Goal: Communication & Community: Answer question/provide support

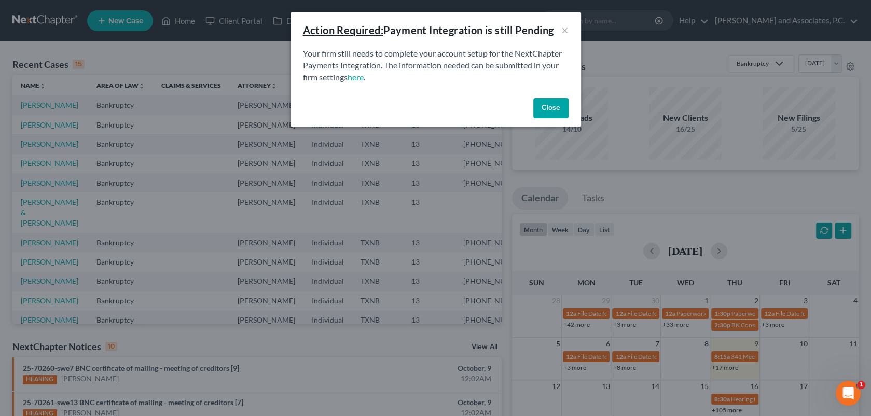
click at [552, 110] on button "Close" at bounding box center [550, 108] width 35 height 21
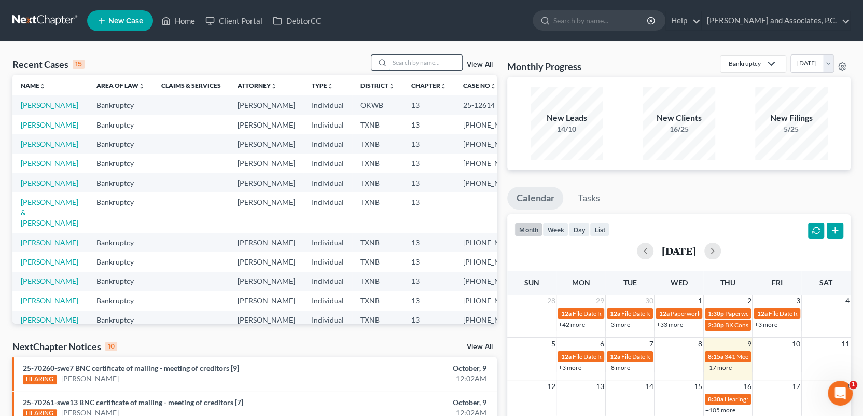
click at [404, 65] on input "search" at bounding box center [426, 62] width 73 height 15
type input "bard"
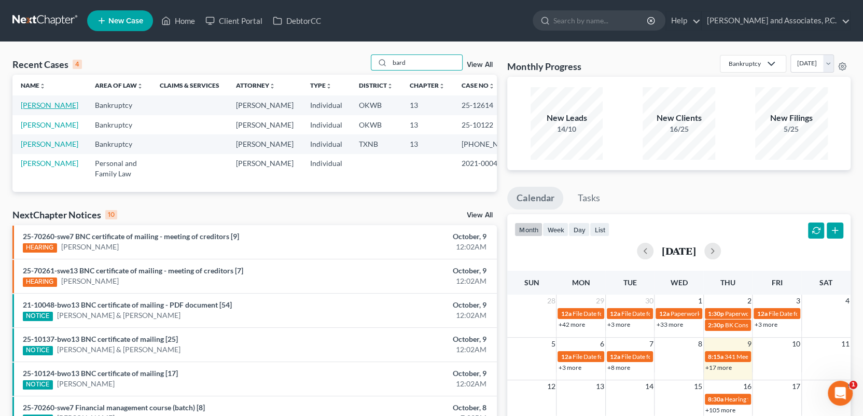
click at [49, 103] on link "[PERSON_NAME]" at bounding box center [50, 105] width 58 height 9
select select "1"
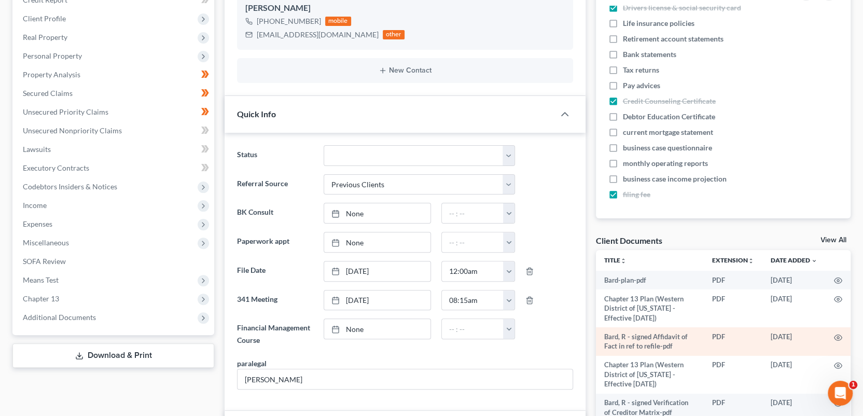
scroll to position [156, 0]
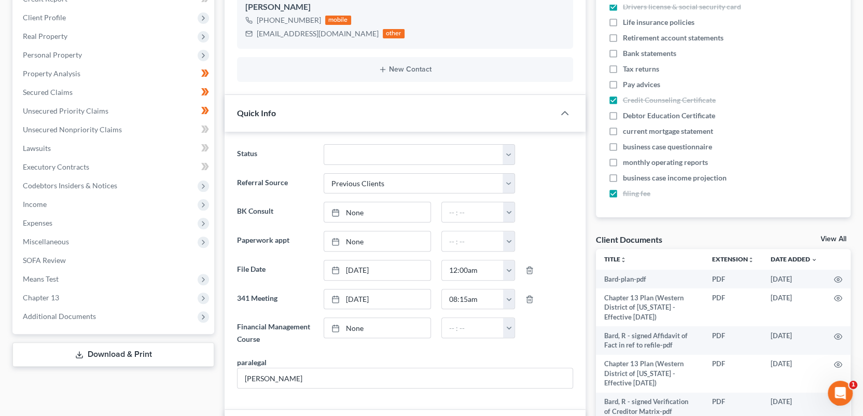
click at [829, 238] on link "View All" at bounding box center [834, 239] width 26 height 7
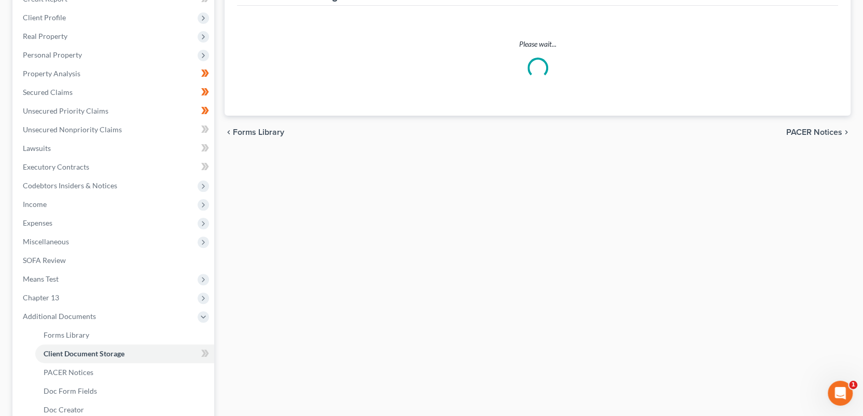
scroll to position [111, 0]
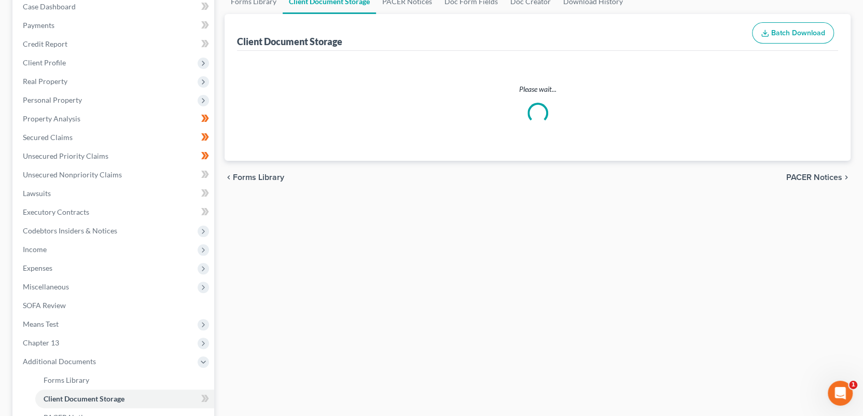
select select "3"
select select "2"
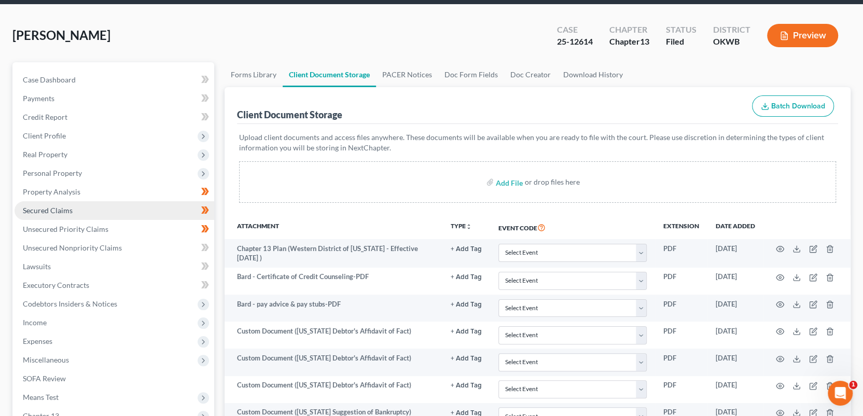
scroll to position [0, 0]
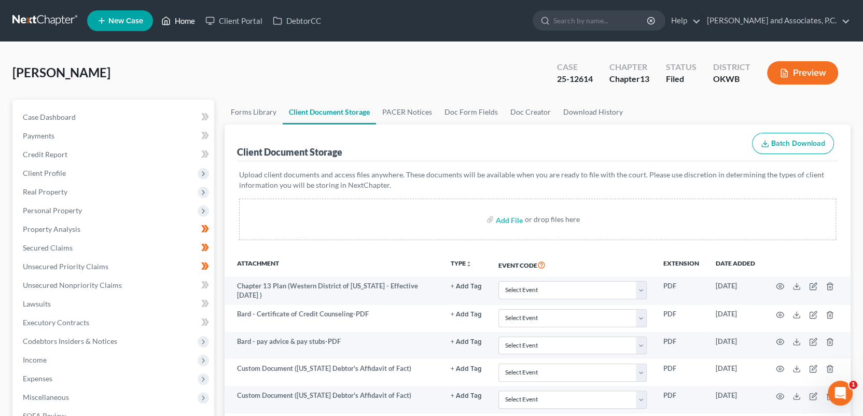
click at [177, 19] on link "Home" at bounding box center [178, 20] width 44 height 19
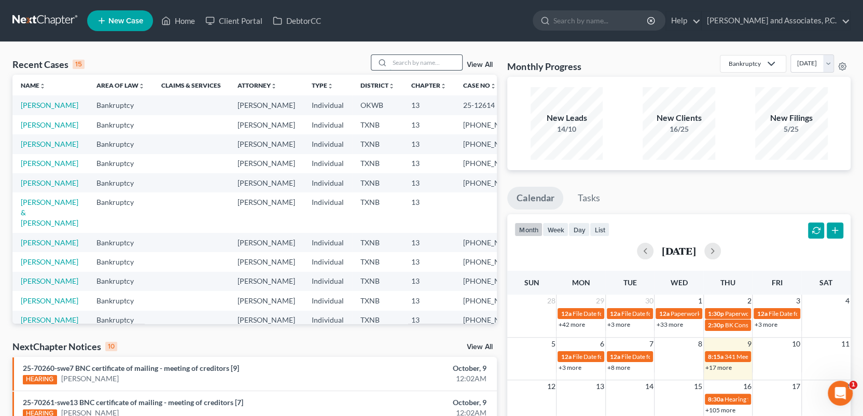
click at [432, 63] on input "search" at bounding box center [426, 62] width 73 height 15
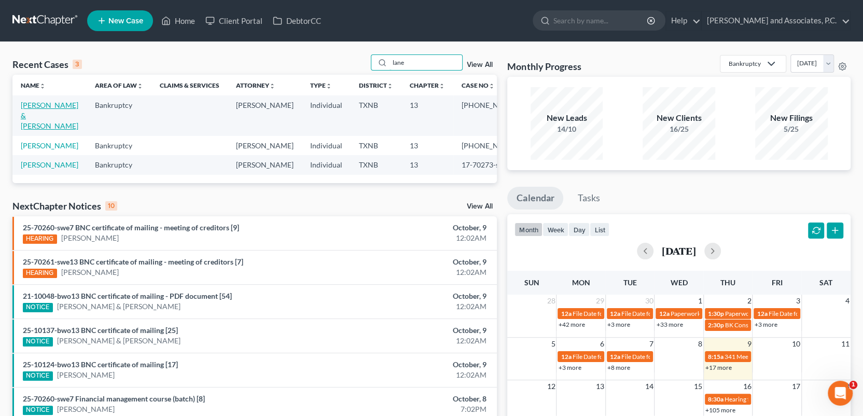
type input "lane"
click at [50, 108] on link "[PERSON_NAME] & [PERSON_NAME]" at bounding box center [50, 116] width 58 height 30
select select "1"
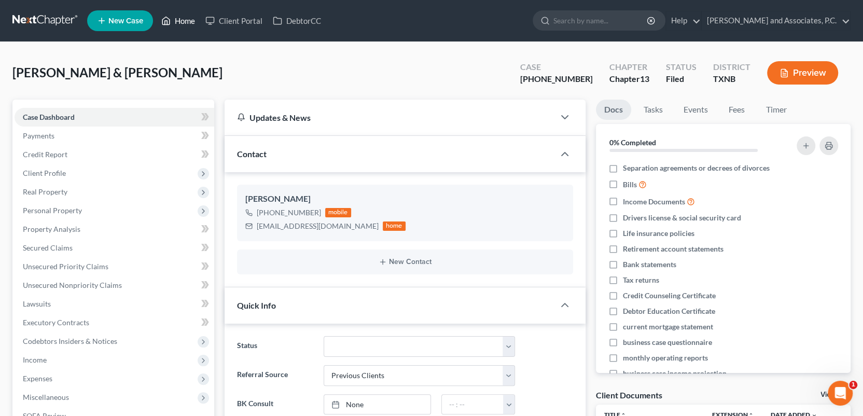
click at [189, 21] on link "Home" at bounding box center [178, 20] width 44 height 19
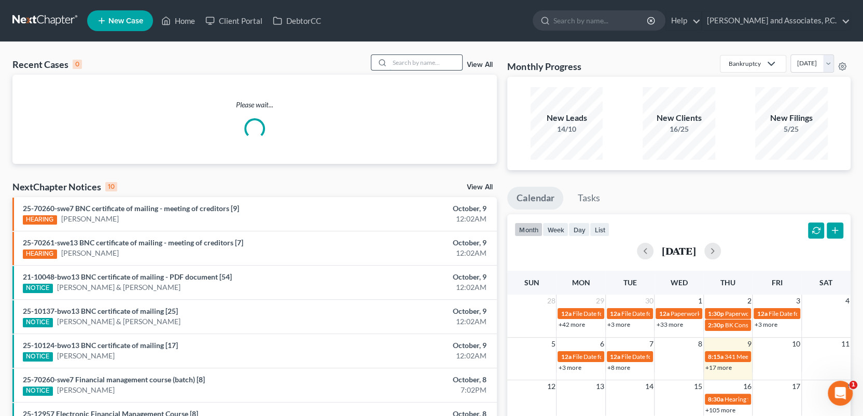
click at [394, 63] on input "search" at bounding box center [426, 62] width 73 height 15
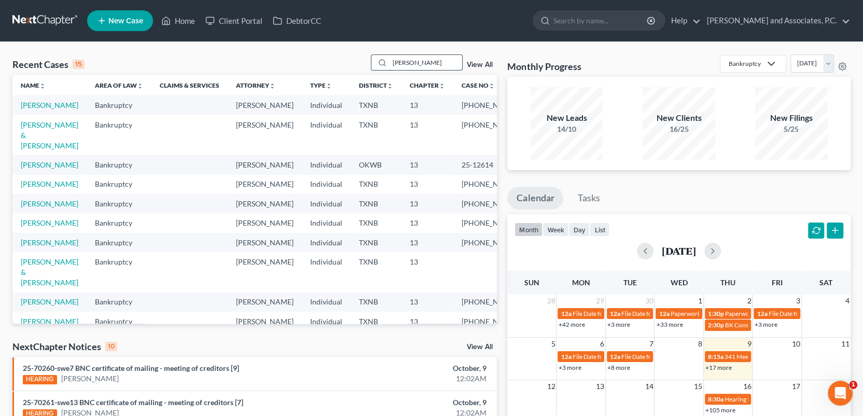
type input "[PERSON_NAME]"
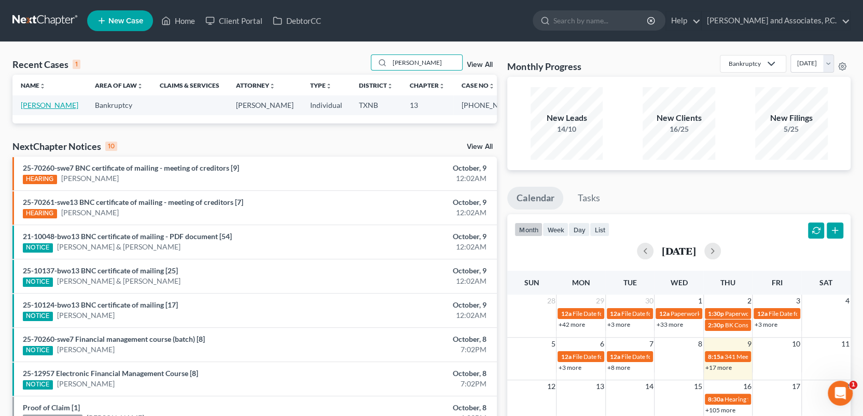
click at [63, 105] on link "[PERSON_NAME]" at bounding box center [50, 105] width 58 height 9
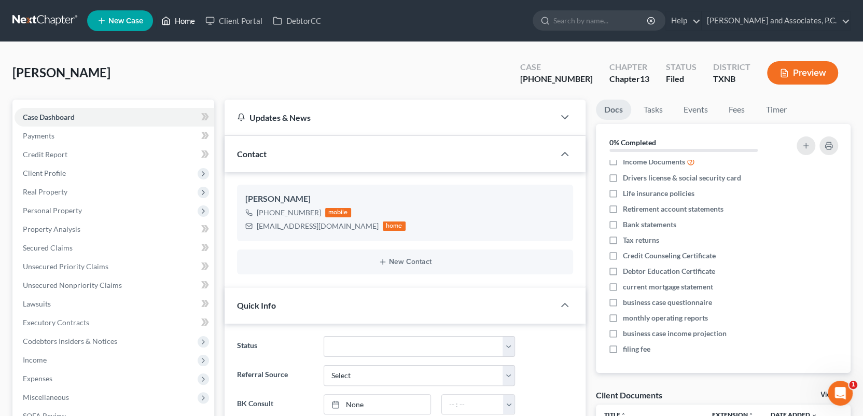
click at [182, 22] on link "Home" at bounding box center [178, 20] width 44 height 19
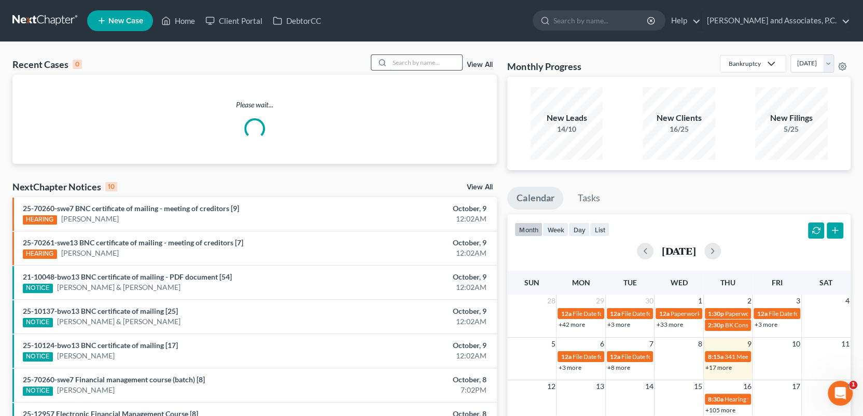
click at [396, 59] on input "search" at bounding box center [426, 62] width 73 height 15
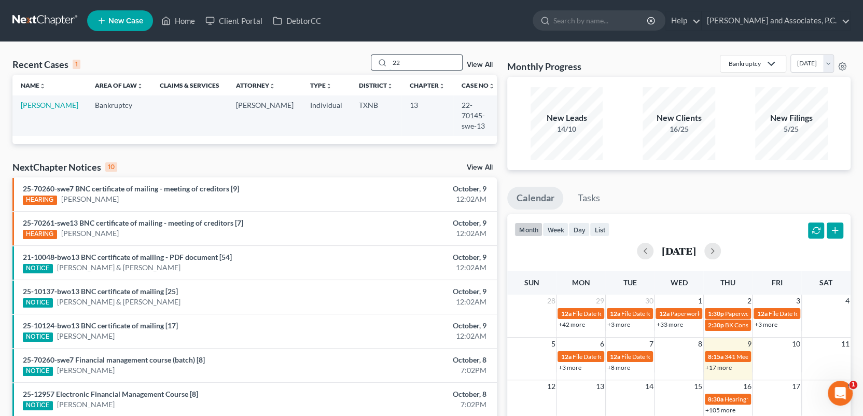
type input "2"
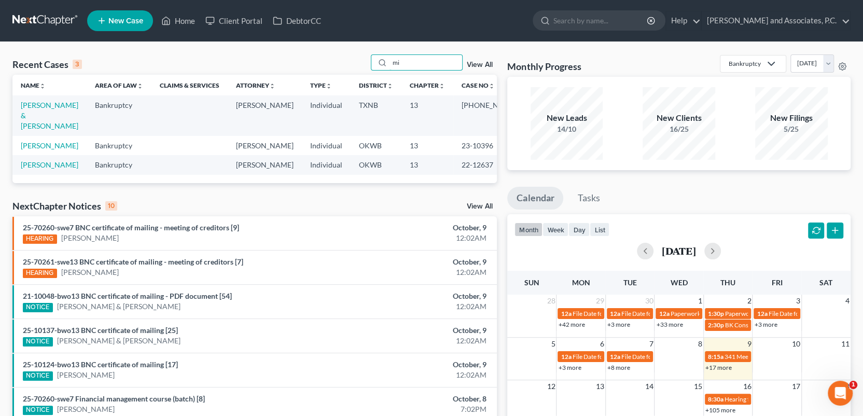
type input "m"
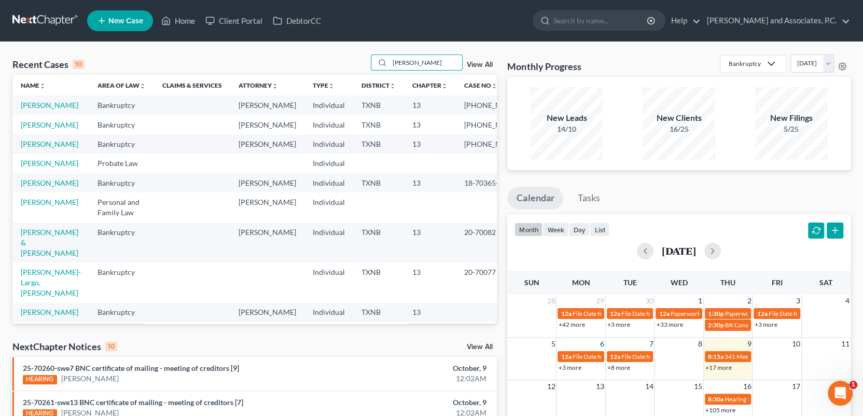
type input "[PERSON_NAME]"
click at [52, 106] on link "[PERSON_NAME]" at bounding box center [50, 105] width 58 height 9
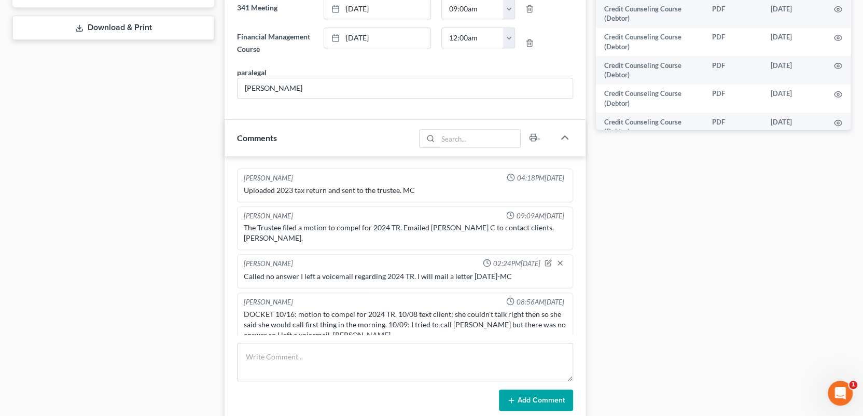
scroll to position [519, 0]
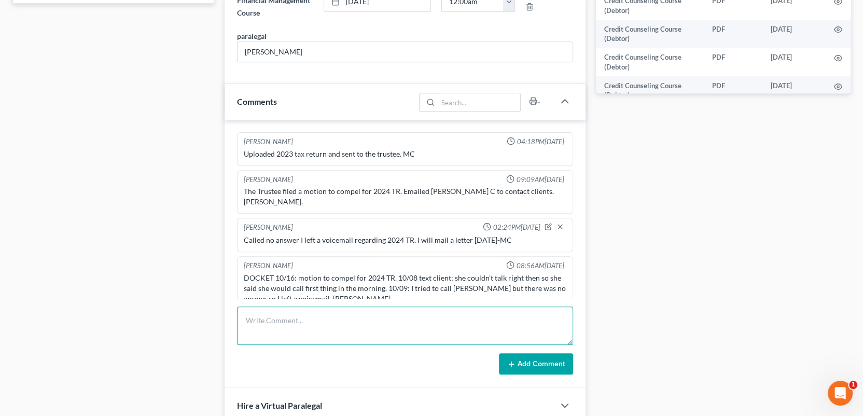
click at [245, 319] on textarea at bounding box center [405, 326] width 336 height 38
type textarea "Scanned and uploaded 2024 TR to the trustee-MC"
click at [544, 360] on button "Add Comment" at bounding box center [536, 364] width 74 height 22
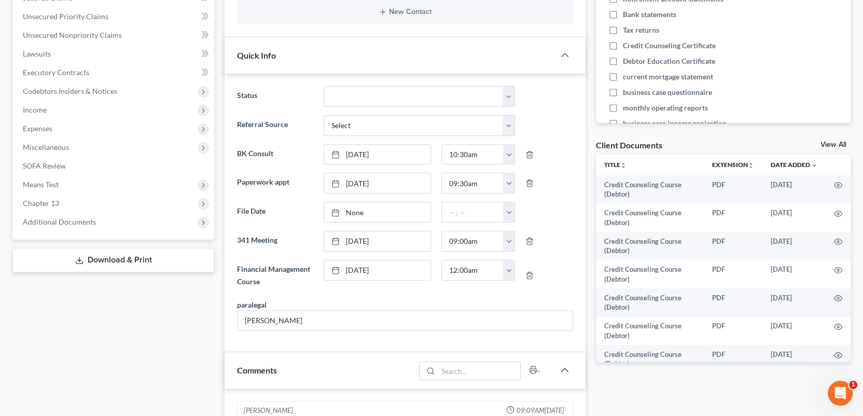
scroll to position [0, 0]
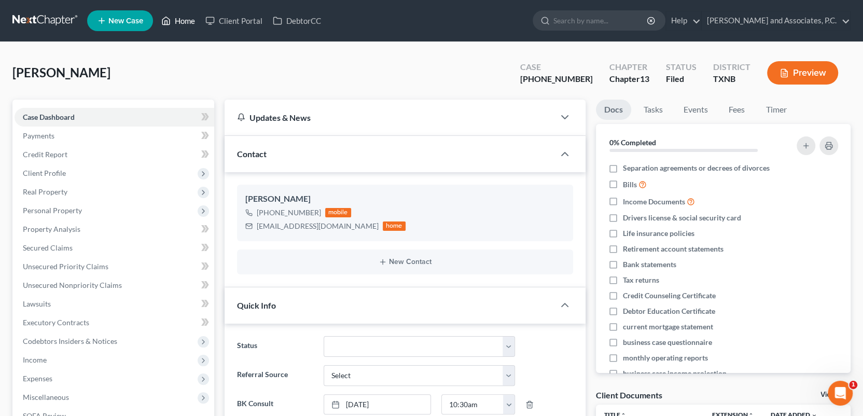
drag, startPoint x: 180, startPoint y: 20, endPoint x: 214, endPoint y: 46, distance: 43.0
click at [180, 20] on link "Home" at bounding box center [178, 20] width 44 height 19
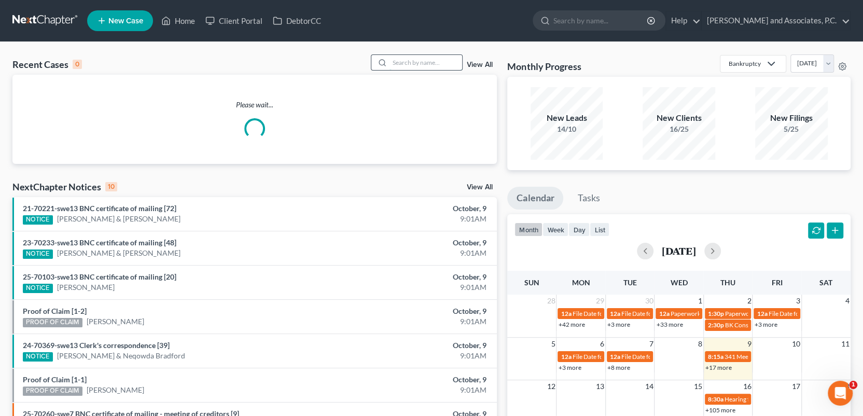
click at [433, 63] on input "search" at bounding box center [426, 62] width 73 height 15
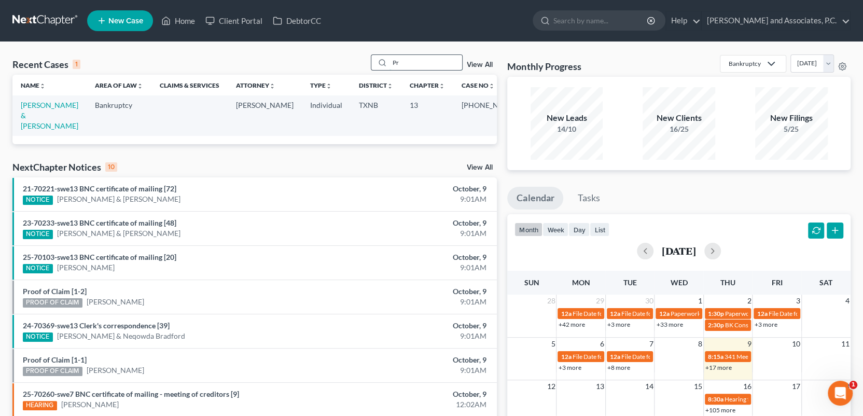
type input "P"
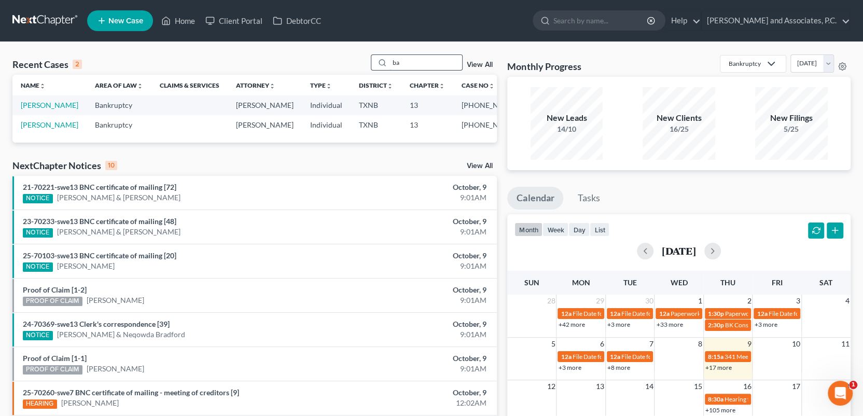
type input "b"
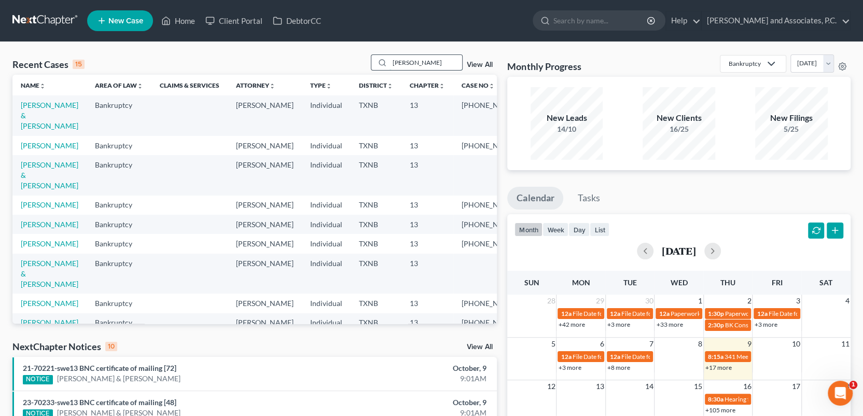
type input "[PERSON_NAME]"
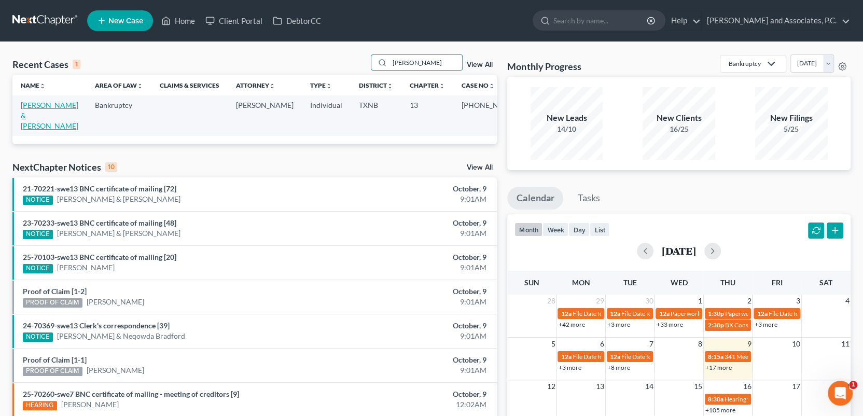
click at [48, 104] on link "[PERSON_NAME] & [PERSON_NAME]" at bounding box center [50, 116] width 58 height 30
select select "3"
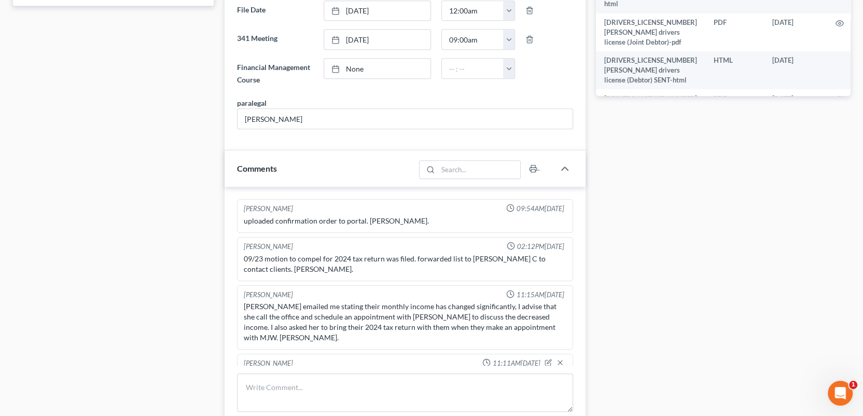
scroll to position [623, 0]
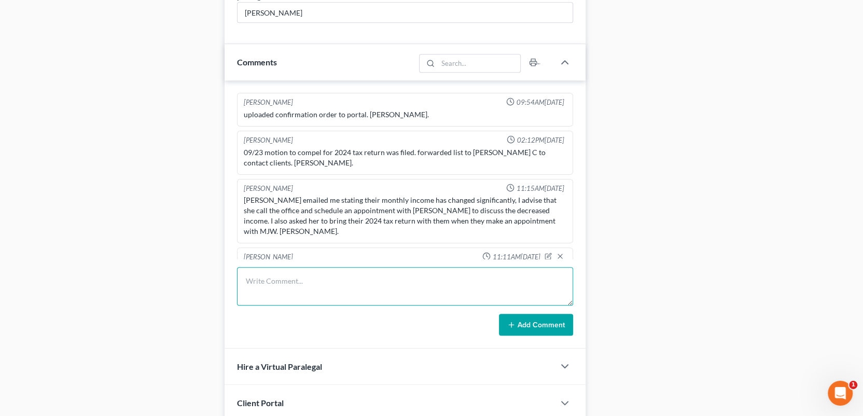
click at [257, 284] on textarea at bounding box center [405, 286] width 336 height 38
type textarea "Scanned and uploaded 2024 TR too the Trustee-MC"
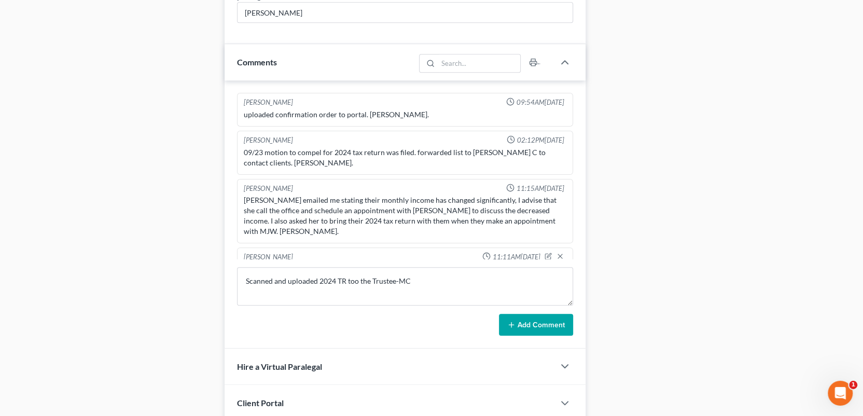
click at [537, 321] on button "Add Comment" at bounding box center [536, 325] width 74 height 22
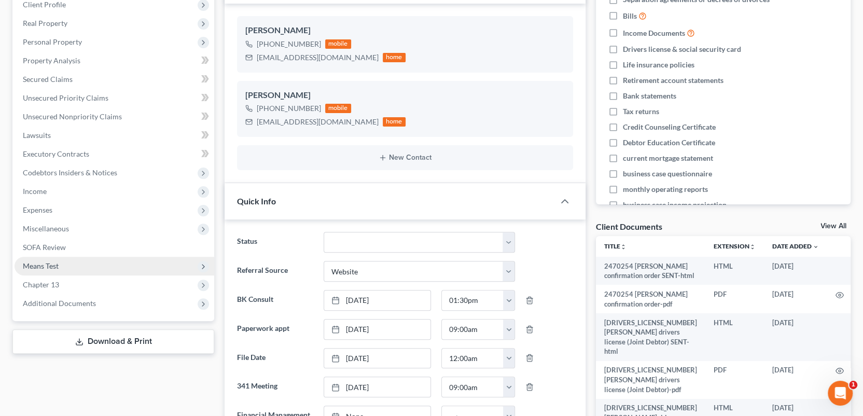
scroll to position [0, 0]
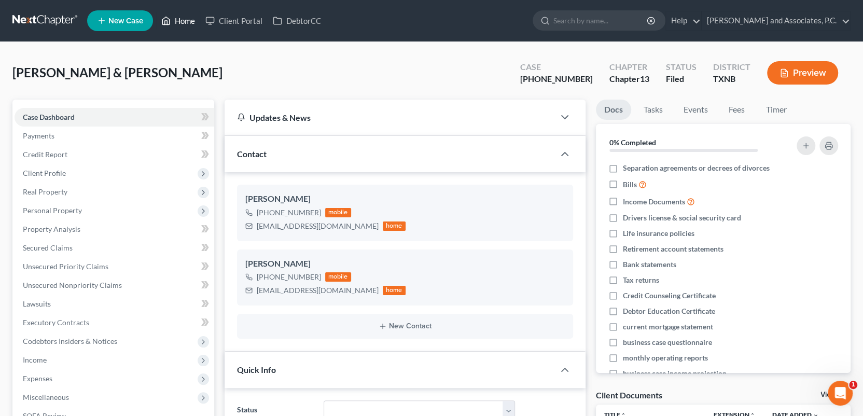
click at [181, 22] on link "Home" at bounding box center [178, 20] width 44 height 19
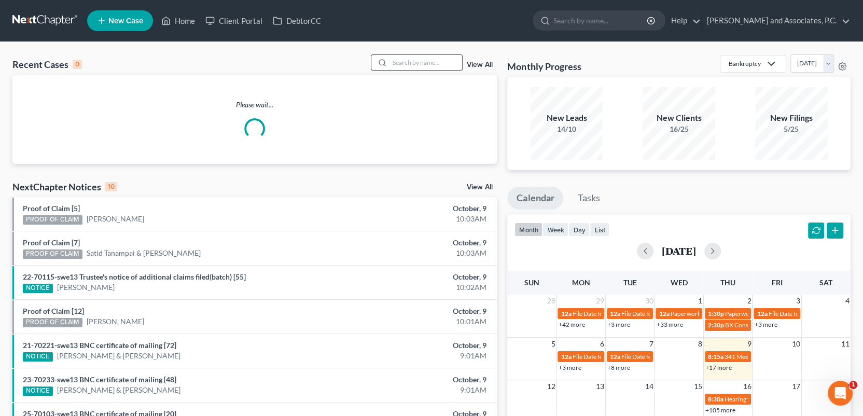
click at [413, 61] on input "search" at bounding box center [426, 62] width 73 height 15
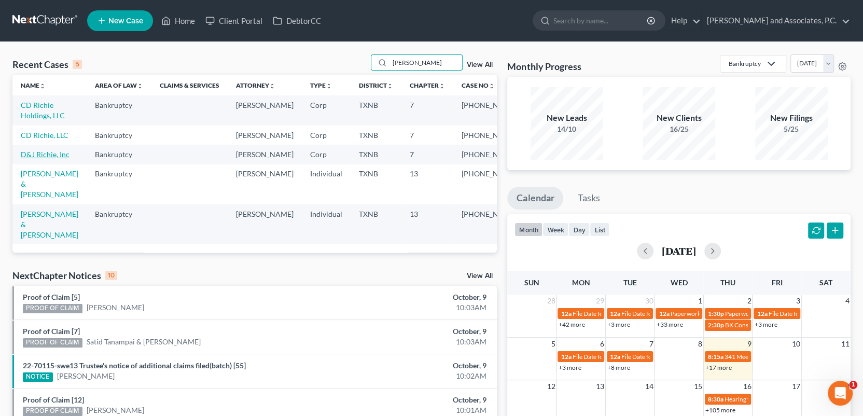
type input "[PERSON_NAME]"
click at [32, 159] on link "D&J Richie, Inc" at bounding box center [45, 154] width 49 height 9
select select "1"
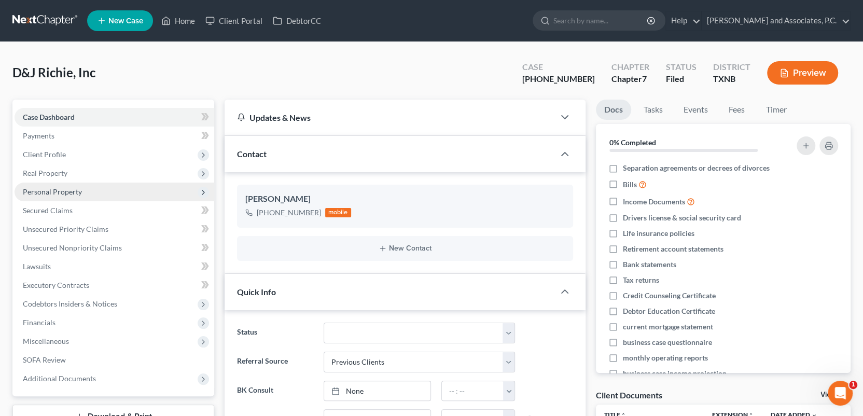
scroll to position [98, 0]
click at [179, 23] on link "Home" at bounding box center [178, 20] width 44 height 19
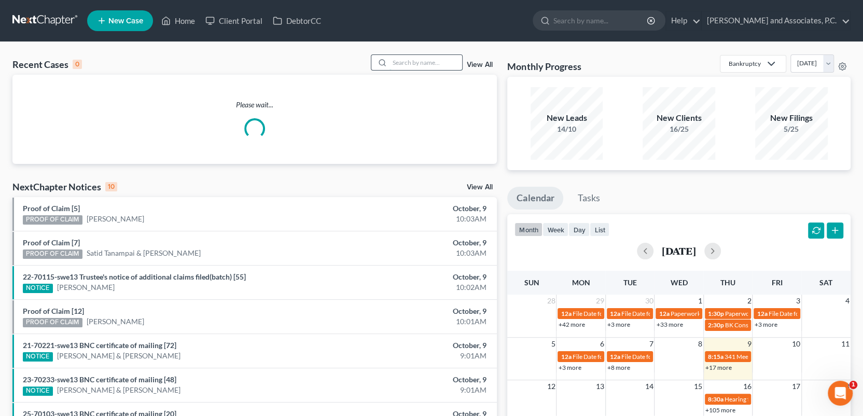
click at [403, 65] on input "search" at bounding box center [426, 62] width 73 height 15
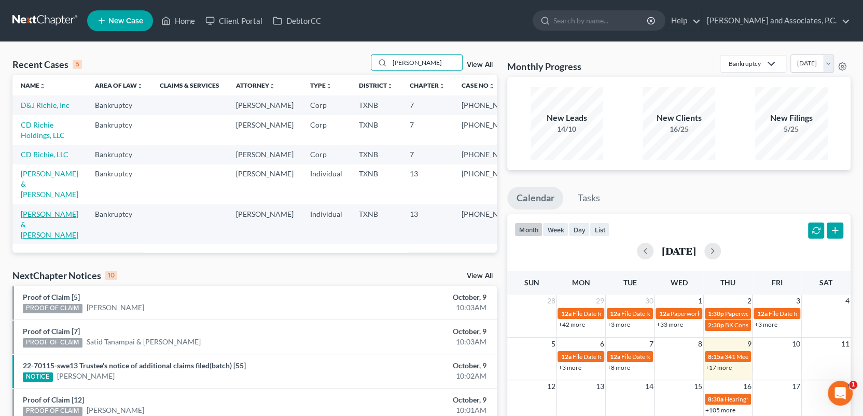
type input "[PERSON_NAME]"
click at [39, 223] on link "[PERSON_NAME] & [PERSON_NAME]" at bounding box center [50, 225] width 58 height 30
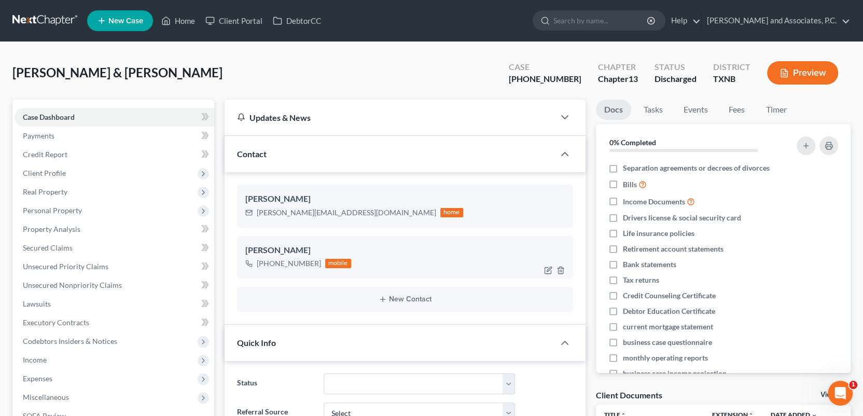
scroll to position [1109, 0]
click at [189, 20] on link "Home" at bounding box center [178, 20] width 44 height 19
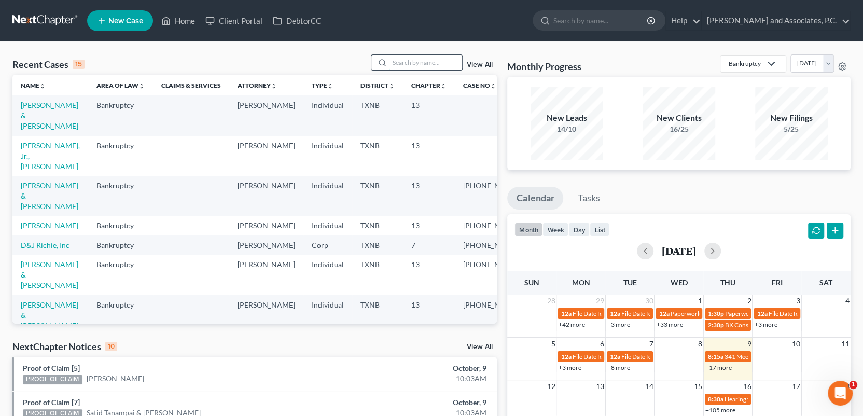
click at [421, 65] on input "search" at bounding box center [426, 62] width 73 height 15
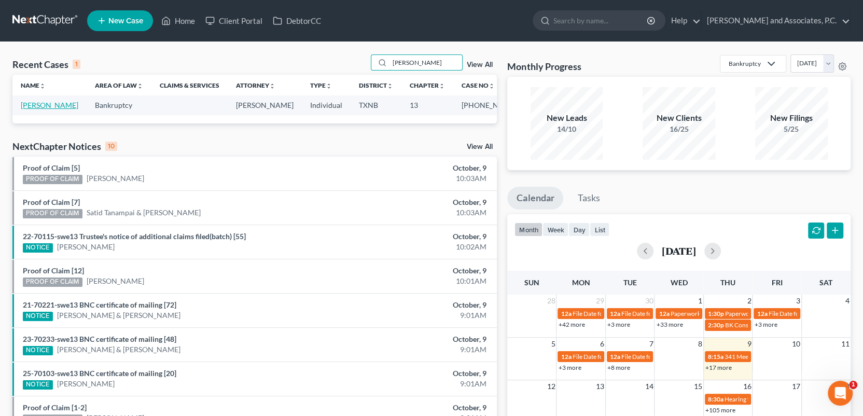
type input "[PERSON_NAME]"
click at [59, 105] on link "[PERSON_NAME]" at bounding box center [50, 105] width 58 height 9
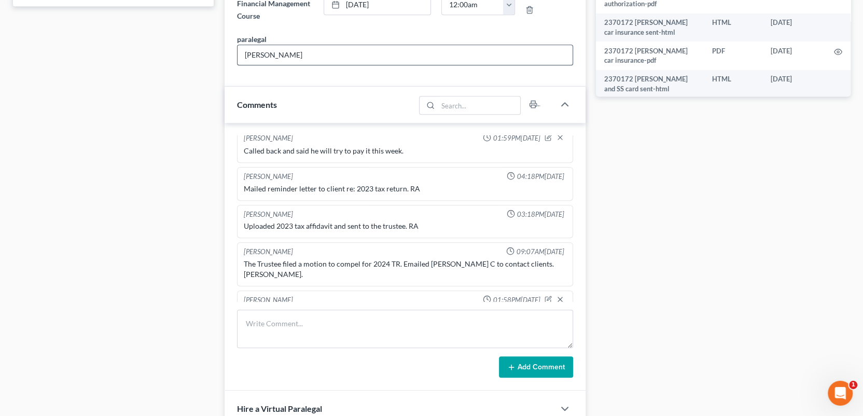
scroll to position [519, 0]
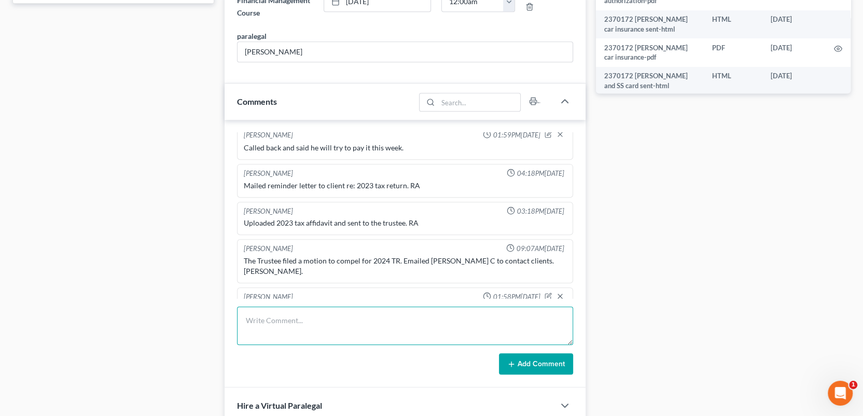
click at [300, 323] on textarea at bounding box center [405, 326] width 336 height 38
drag, startPoint x: 663, startPoint y: 237, endPoint x: 597, endPoint y: 275, distance: 76.3
click at [663, 237] on div "Docs Tasks Events Fees Timer 0% Completed Nothing here yet! Separation agreemen…" at bounding box center [723, 125] width 265 height 1089
click at [364, 318] on textarea "Scanned and uploaded 2024 Tax" at bounding box center [405, 326] width 336 height 38
type textarea "Scanned and uploaded 2024 Tax affidavit to the trustee-MC"
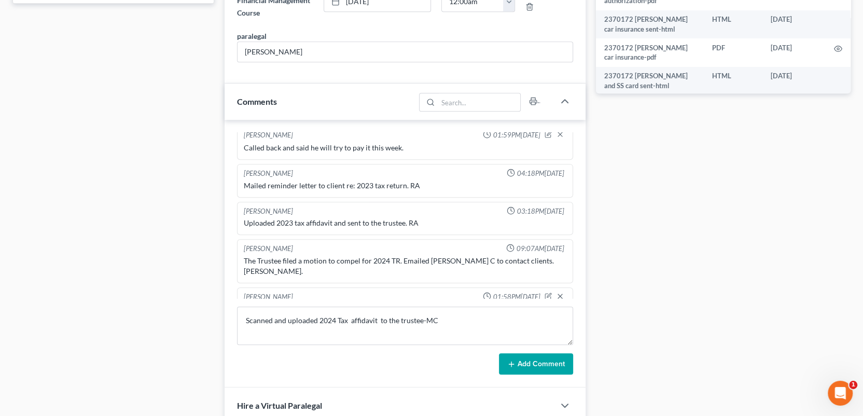
click at [507, 363] on icon at bounding box center [511, 364] width 8 height 8
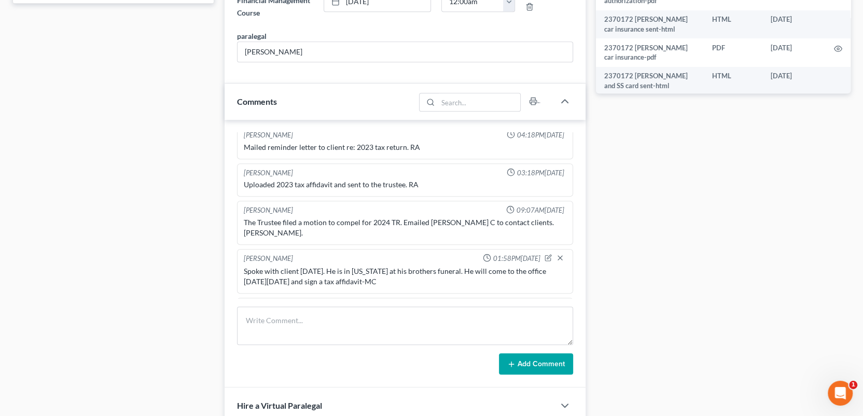
scroll to position [0, 0]
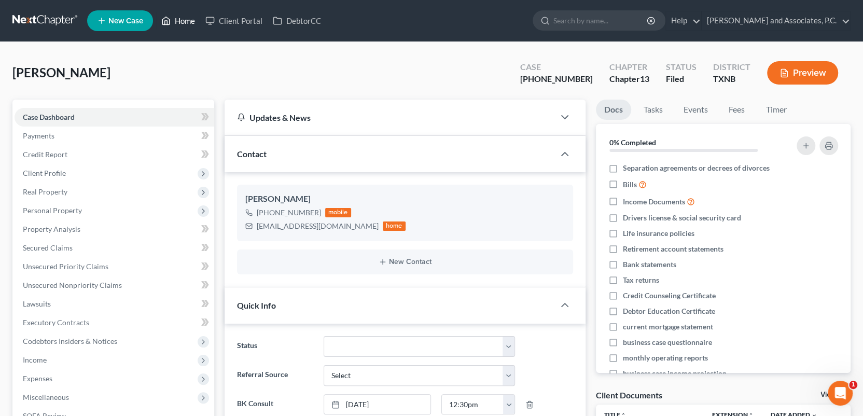
drag, startPoint x: 178, startPoint y: 21, endPoint x: 241, endPoint y: 91, distance: 94.4
click at [178, 21] on link "Home" at bounding box center [178, 20] width 44 height 19
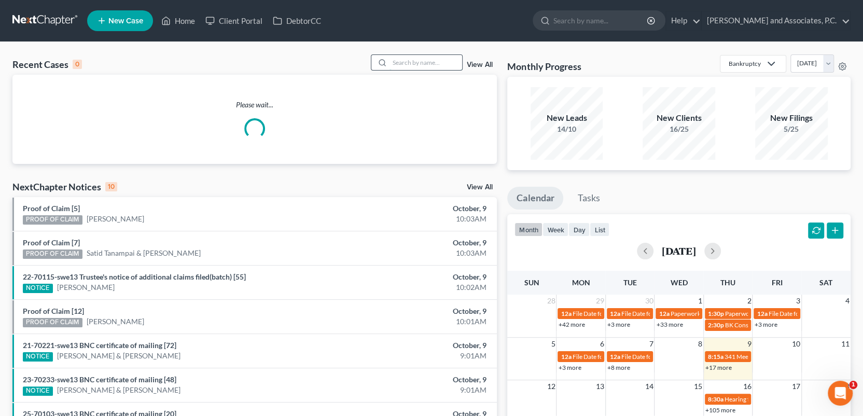
click at [405, 60] on input "search" at bounding box center [426, 62] width 73 height 15
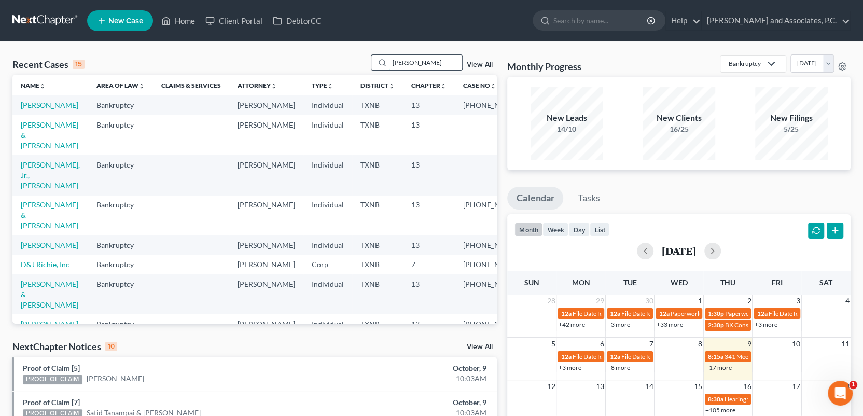
type input "[PERSON_NAME]"
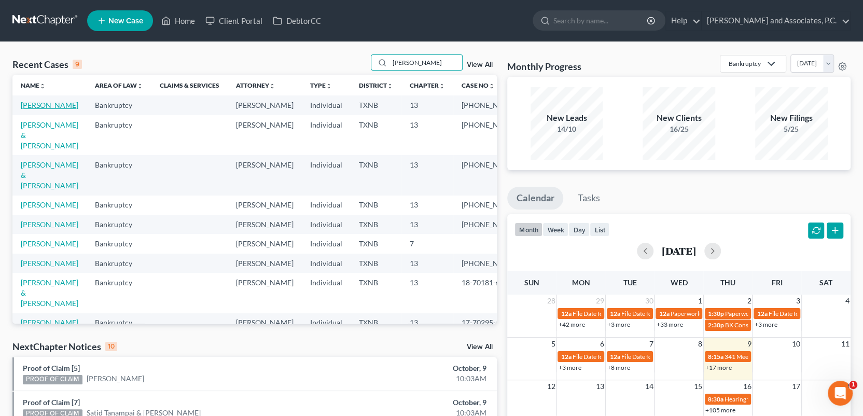
click at [42, 105] on link "[PERSON_NAME]" at bounding box center [50, 105] width 58 height 9
select select "0"
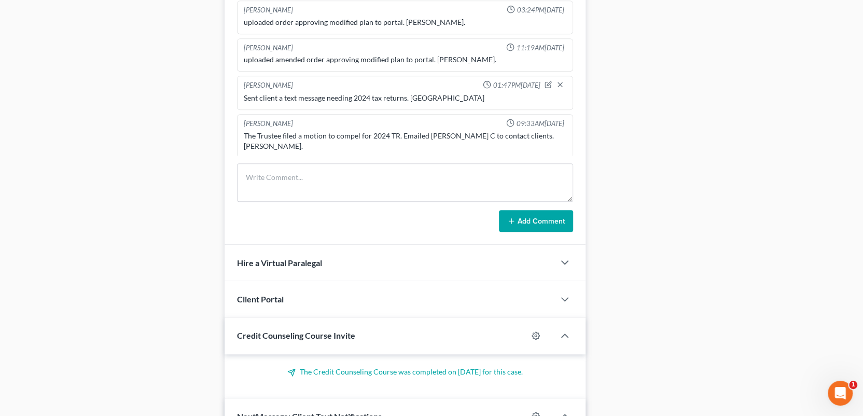
scroll to position [675, 0]
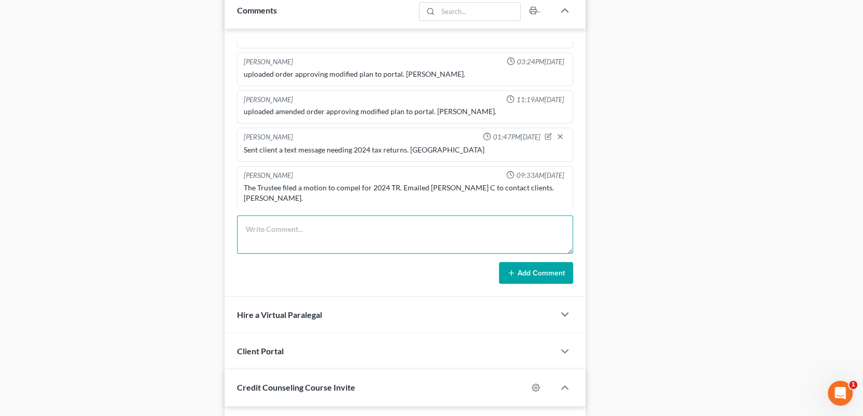
click at [273, 229] on textarea at bounding box center [405, 234] width 336 height 38
type textarea "Scanned and uploaded 2024 TR to the trustee-MC"
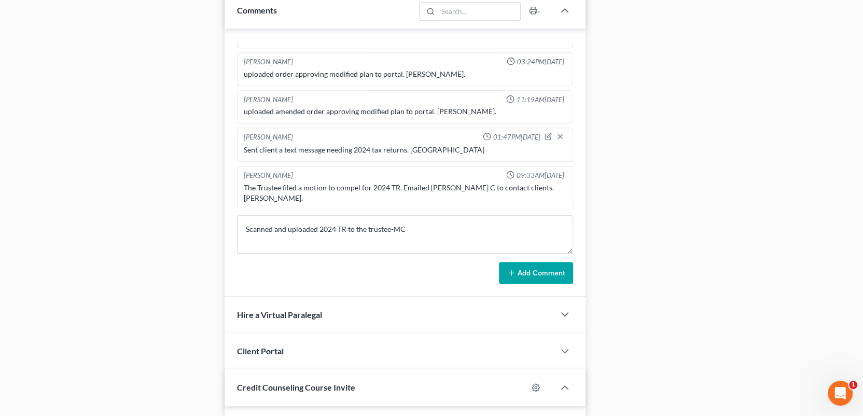
click at [541, 266] on button "Add Comment" at bounding box center [536, 273] width 74 height 22
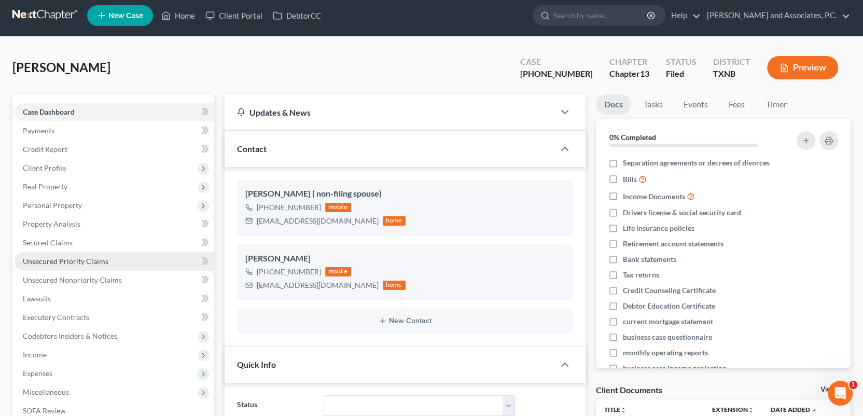
scroll to position [0, 0]
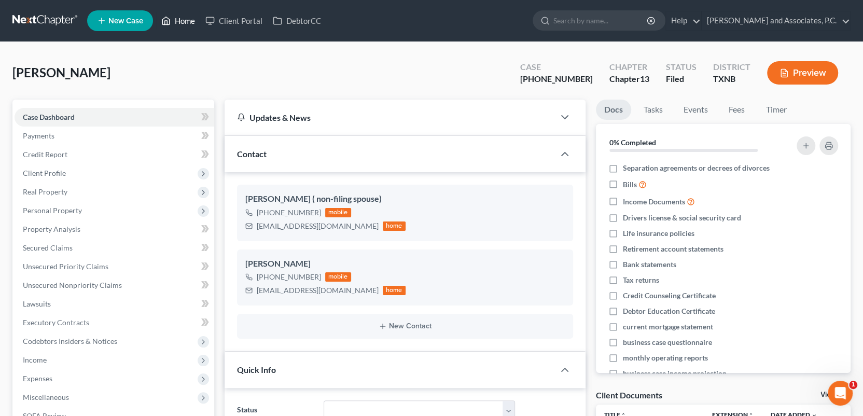
click at [187, 20] on link "Home" at bounding box center [178, 20] width 44 height 19
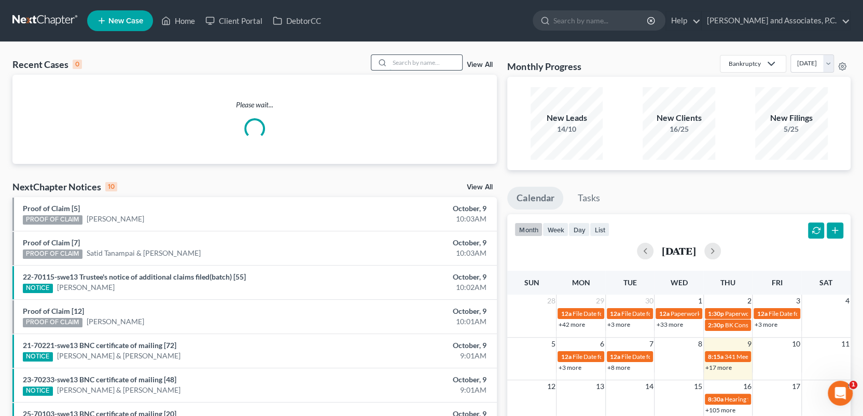
click at [406, 63] on input "search" at bounding box center [426, 62] width 73 height 15
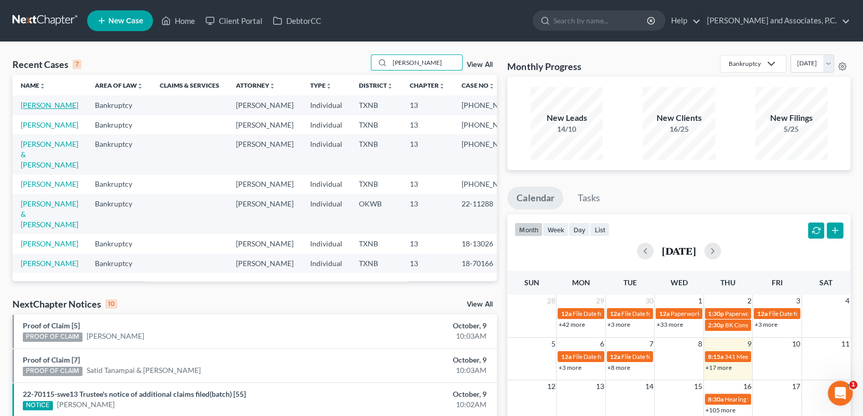
type input "[PERSON_NAME]"
click at [64, 107] on link "[PERSON_NAME]" at bounding box center [50, 105] width 58 height 9
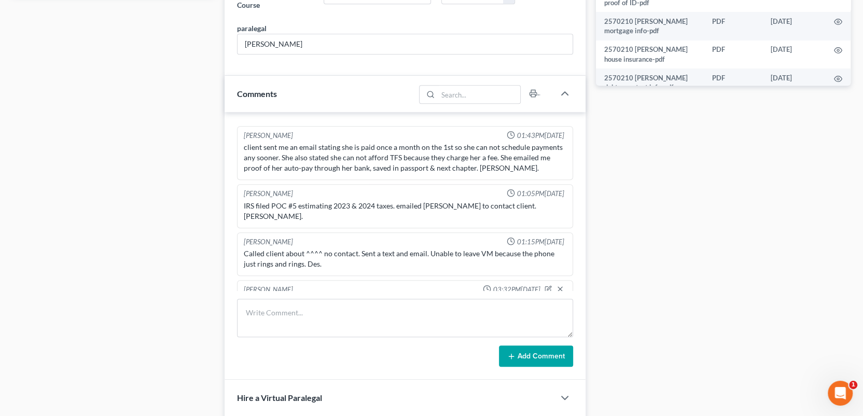
scroll to position [571, 0]
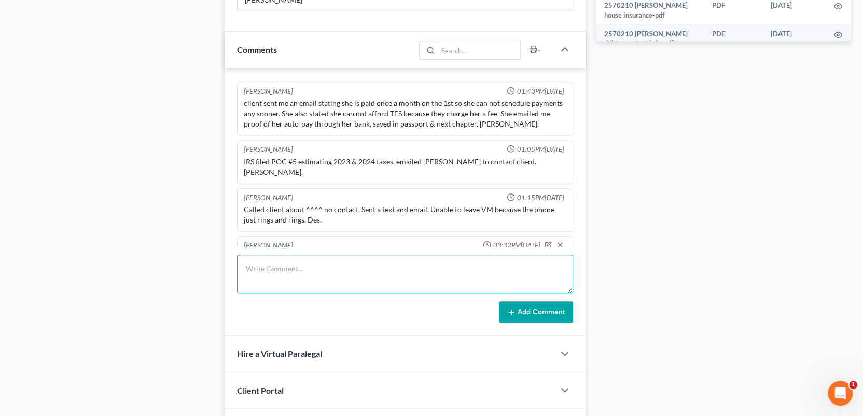
click at [257, 268] on textarea at bounding box center [405, 274] width 336 height 38
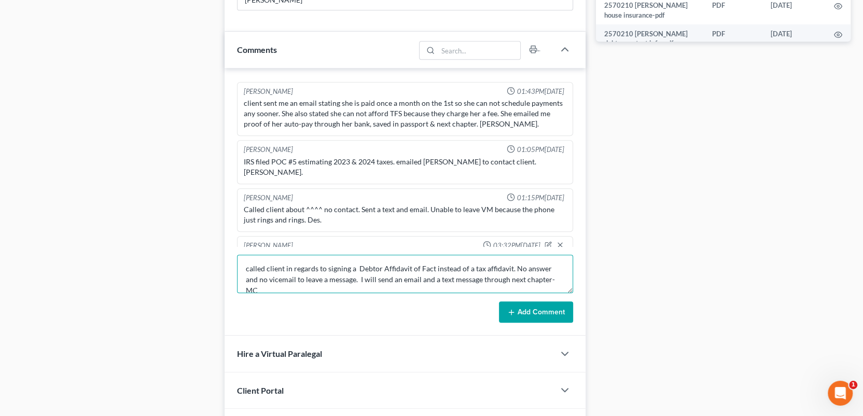
type textarea "called client in regards to signing a Debtor Affidavit of Fact instead of a tax…"
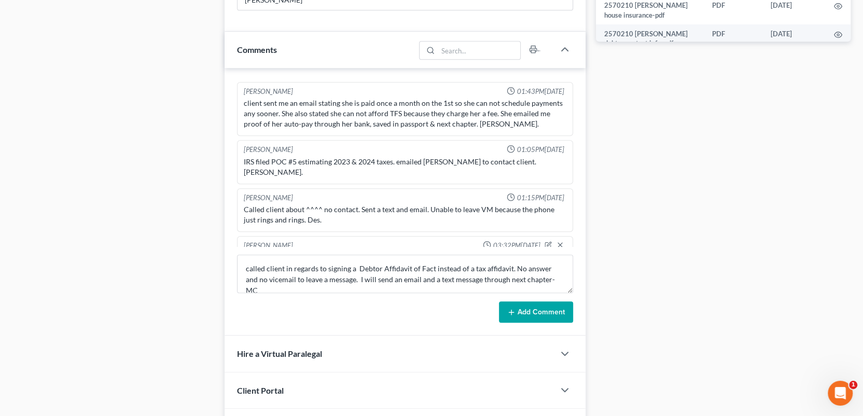
click at [529, 309] on button "Add Comment" at bounding box center [536, 312] width 74 height 22
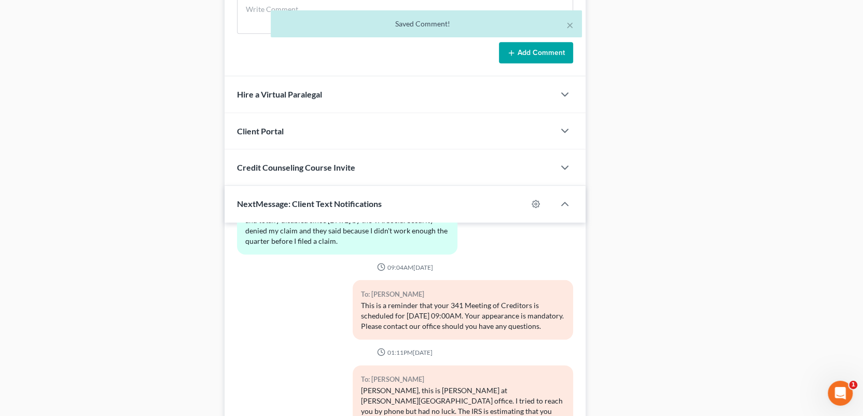
scroll to position [906, 0]
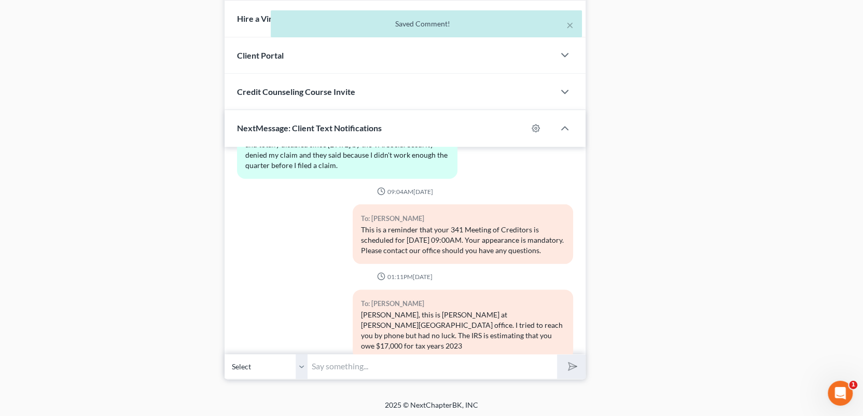
click at [346, 368] on input "text" at bounding box center [433, 366] width 250 height 25
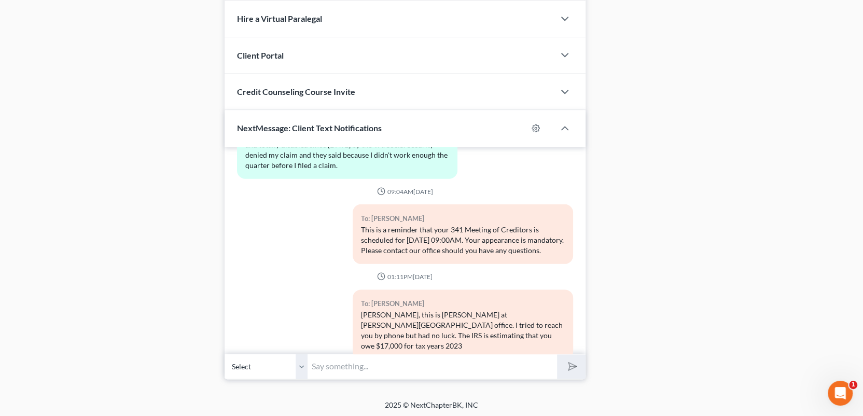
click at [299, 365] on select "Select [PHONE_NUMBER] - [PERSON_NAME]" at bounding box center [266, 366] width 83 height 25
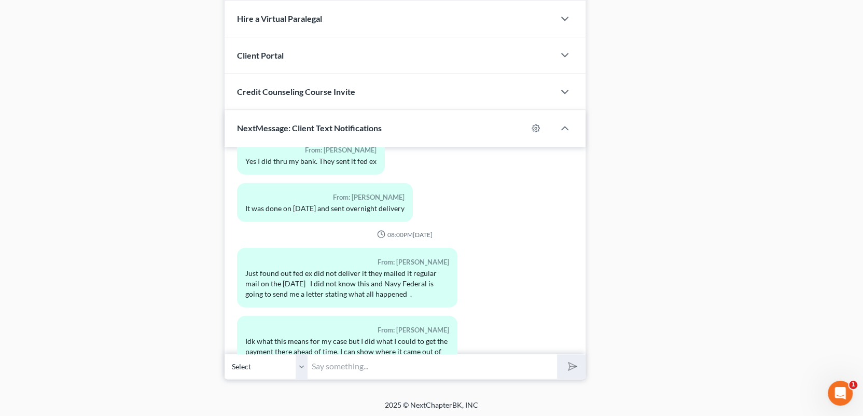
click at [354, 367] on input "text" at bounding box center [433, 366] width 250 height 25
type input "[PERSON_NAME], this is [PERSON_NAME] at [GEOGRAPHIC_DATA][PERSON_NAME] office. …"
click at [557, 354] on button "submit" at bounding box center [571, 366] width 29 height 24
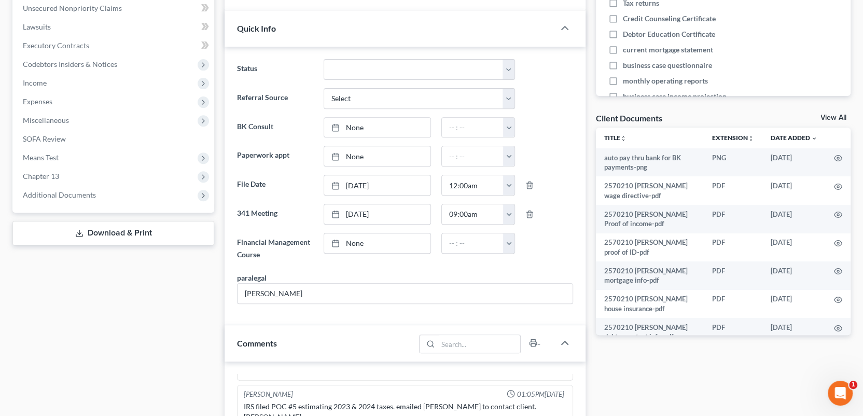
scroll to position [0, 0]
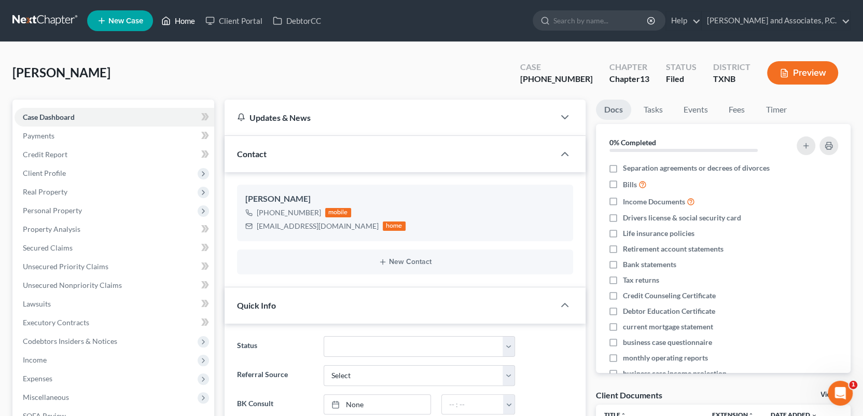
click at [187, 22] on link "Home" at bounding box center [178, 20] width 44 height 19
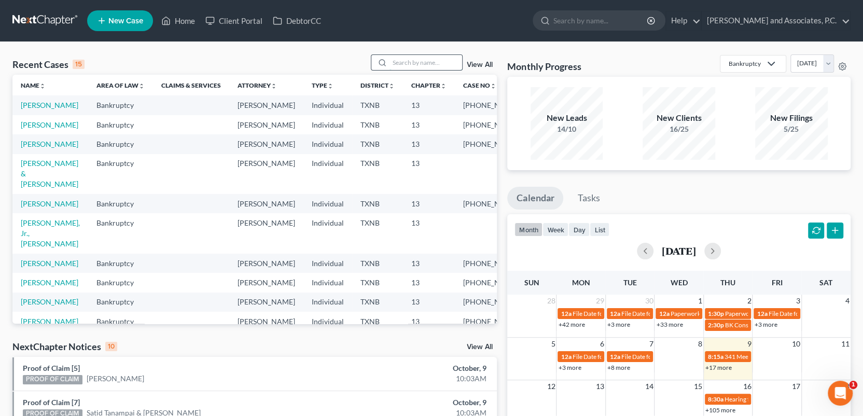
click at [403, 62] on input "search" at bounding box center [426, 62] width 73 height 15
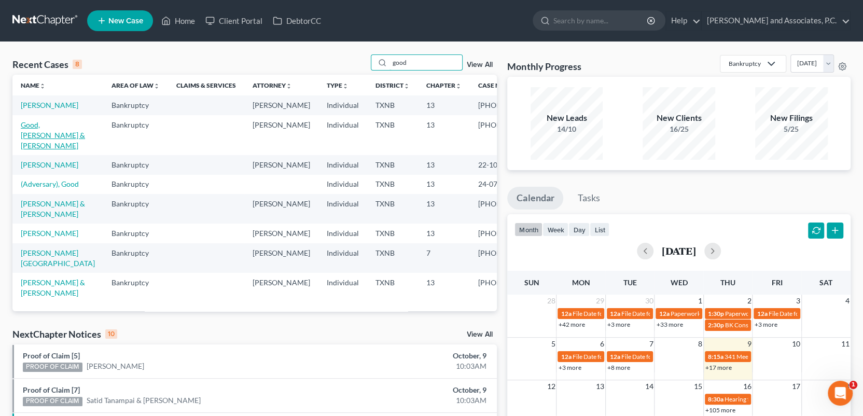
type input "good"
click at [60, 134] on link "Good, [PERSON_NAME] & [PERSON_NAME]" at bounding box center [53, 135] width 64 height 30
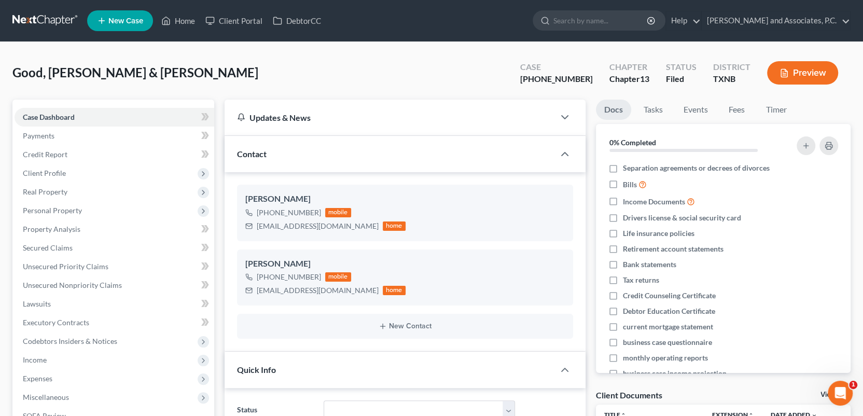
scroll to position [2458, 0]
drag, startPoint x: 186, startPoint y: 19, endPoint x: 281, endPoint y: 117, distance: 136.5
click at [186, 19] on link "Home" at bounding box center [178, 20] width 44 height 19
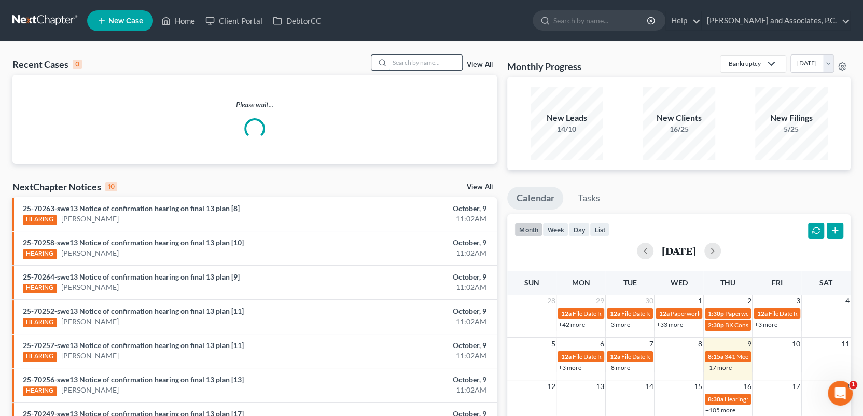
click at [399, 60] on input "search" at bounding box center [426, 62] width 73 height 15
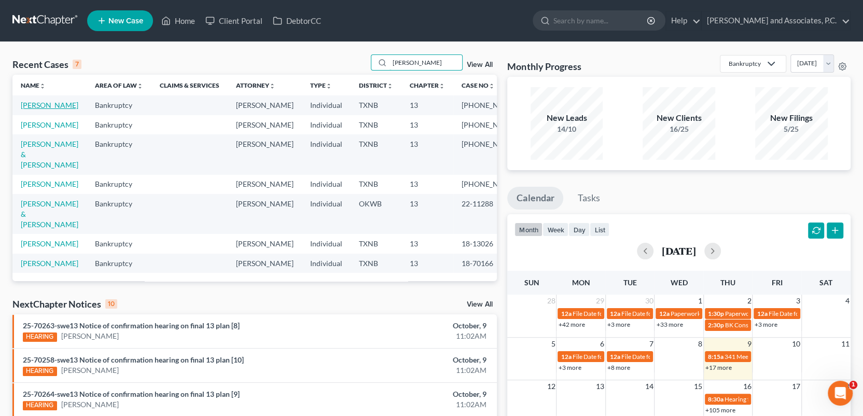
type input "[PERSON_NAME]"
click at [50, 106] on link "[PERSON_NAME]" at bounding box center [50, 105] width 58 height 9
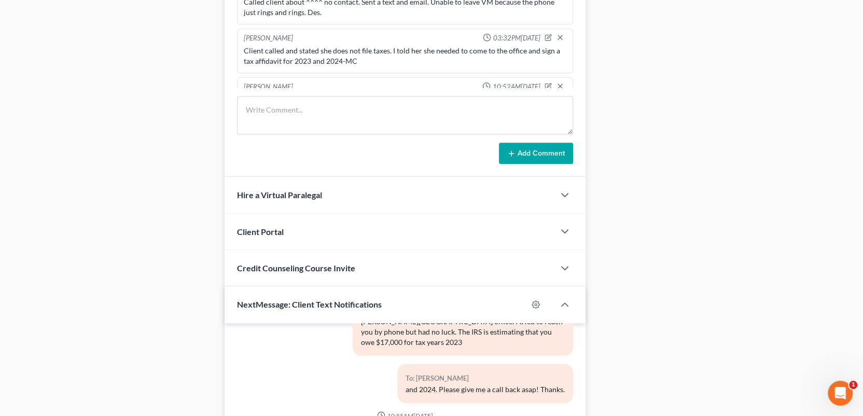
scroll to position [906, 0]
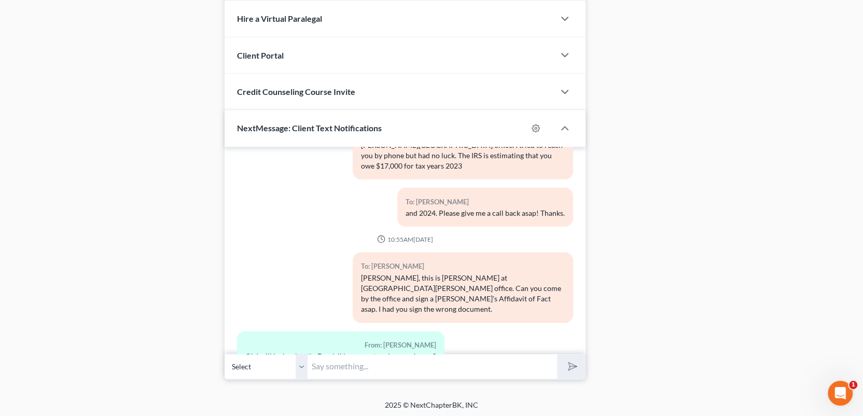
click at [333, 367] on input "text" at bounding box center [433, 366] width 250 height 25
type input "Yes we do"
click at [569, 363] on icon "submit" at bounding box center [570, 366] width 15 height 15
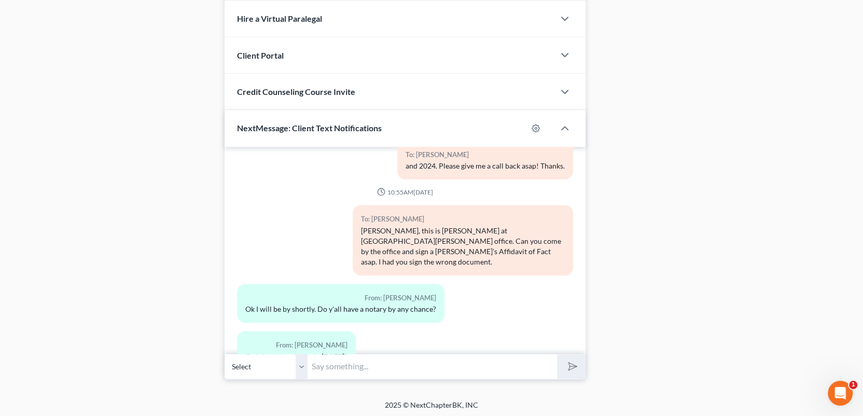
click at [328, 366] on input "text" at bounding box center [433, 366] width 250 height 25
type input "I need to confirm that the only income you receive is the military"
click at [557, 354] on button "submit" at bounding box center [571, 366] width 29 height 24
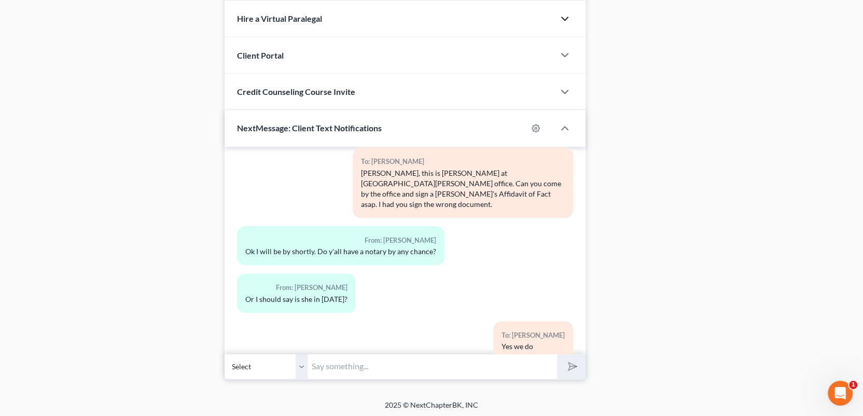
scroll to position [2754, 0]
